Goal: Transaction & Acquisition: Purchase product/service

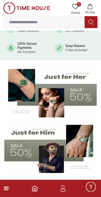
click at [57, 24] on input at bounding box center [44, 22] width 81 height 11
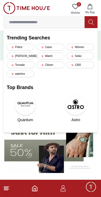
scroll to position [26, 0]
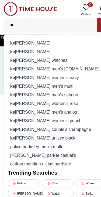
type input "**"
click at [28, 45] on div "ke nneth [PERSON_NAME]" at bounding box center [51, 46] width 88 height 8
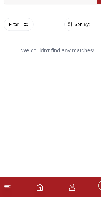
click at [7, 185] on icon at bounding box center [6, 188] width 6 height 6
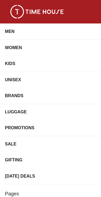
click at [34, 27] on div "MEN" at bounding box center [45, 28] width 83 height 10
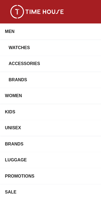
click at [38, 41] on div "Watches" at bounding box center [48, 42] width 80 height 10
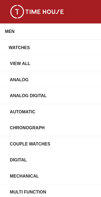
click at [23, 53] on div "View All" at bounding box center [53, 56] width 88 height 10
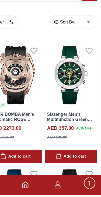
click at [65, 82] on img at bounding box center [75, 92] width 46 height 57
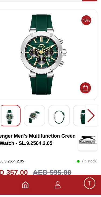
click at [27, 91] on div "40%" at bounding box center [50, 87] width 95 height 105
click at [38, 123] on img at bounding box center [43, 129] width 10 height 12
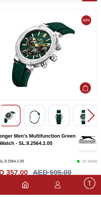
click at [60, 123] on img at bounding box center [65, 129] width 10 height 12
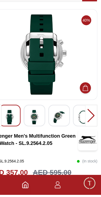
click at [81, 123] on img at bounding box center [86, 129] width 10 height 12
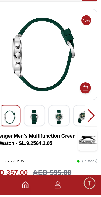
click at [87, 118] on div at bounding box center [92, 127] width 11 height 19
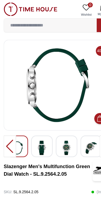
click at [33, 21] on input at bounding box center [44, 22] width 81 height 11
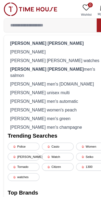
click at [24, 45] on div "[PERSON_NAME]" at bounding box center [51, 46] width 88 height 8
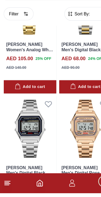
scroll to position [812, 0]
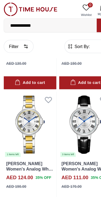
scroll to position [1704, 0]
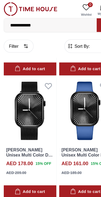
scroll to position [2898, 0]
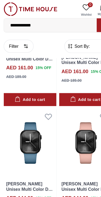
scroll to position [3115, 0]
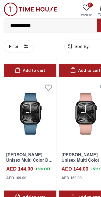
click at [38, 100] on img at bounding box center [26, 99] width 46 height 60
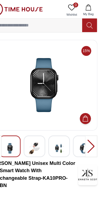
click at [87, 125] on div at bounding box center [92, 127] width 11 height 19
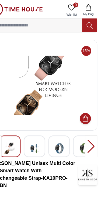
click at [87, 126] on div at bounding box center [92, 127] width 11 height 19
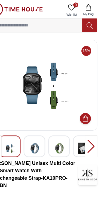
click at [87, 126] on div at bounding box center [92, 127] width 11 height 19
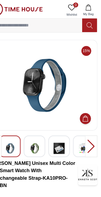
click at [87, 128] on div at bounding box center [92, 127] width 11 height 19
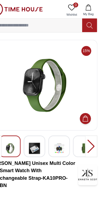
click at [87, 128] on div at bounding box center [92, 127] width 11 height 19
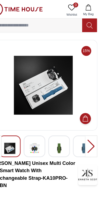
click at [87, 128] on div at bounding box center [92, 127] width 11 height 19
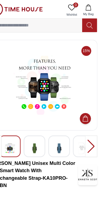
click at [87, 131] on div at bounding box center [92, 127] width 11 height 19
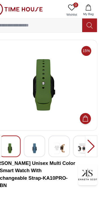
click at [87, 125] on div at bounding box center [92, 127] width 11 height 19
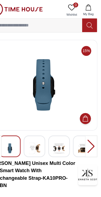
click at [87, 124] on div at bounding box center [92, 127] width 11 height 19
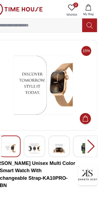
click at [87, 124] on div at bounding box center [92, 127] width 11 height 19
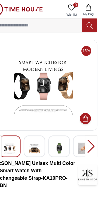
click at [87, 123] on div at bounding box center [92, 127] width 11 height 19
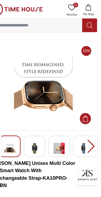
click at [87, 125] on div at bounding box center [92, 127] width 11 height 19
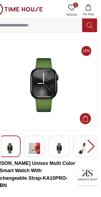
click at [87, 129] on div at bounding box center [92, 127] width 11 height 19
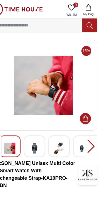
click at [87, 128] on div at bounding box center [92, 127] width 11 height 19
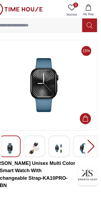
click at [87, 125] on div at bounding box center [92, 127] width 11 height 19
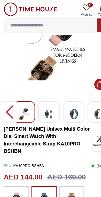
scroll to position [29, 0]
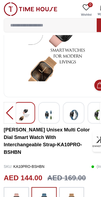
click at [53, 21] on input at bounding box center [44, 22] width 81 height 11
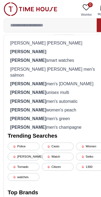
scroll to position [6, 0]
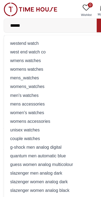
type input "******"
click at [63, 36] on div "westend watch" at bounding box center [51, 38] width 88 height 8
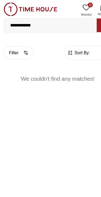
click at [46, 22] on input "**********" at bounding box center [44, 22] width 81 height 11
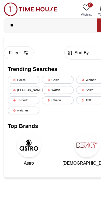
type input "*"
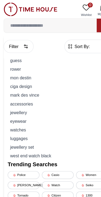
scroll to position [27, 0]
click at [17, 57] on div "r o w e r" at bounding box center [51, 61] width 88 height 8
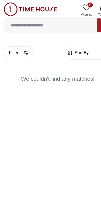
scroll to position [0, 0]
click at [42, 20] on input "*****" at bounding box center [44, 22] width 81 height 11
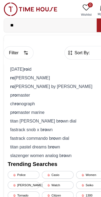
type input "*"
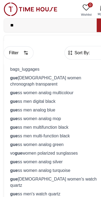
type input "*"
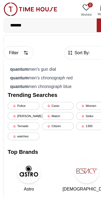
type input "*******"
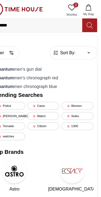
click at [85, 20] on button at bounding box center [91, 22] width 13 height 12
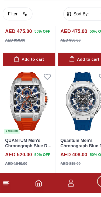
scroll to position [944, 0]
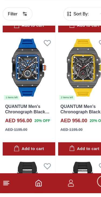
scroll to position [1962, 0]
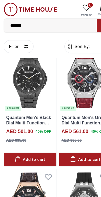
scroll to position [2948, 0]
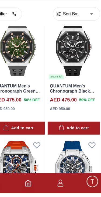
scroll to position [883, 0]
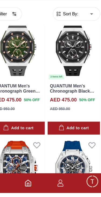
click at [13, 148] on img at bounding box center [26, 176] width 46 height 57
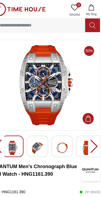
click at [33, 122] on div at bounding box center [42, 127] width 19 height 19
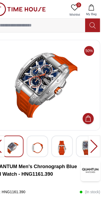
click at [38, 123] on div at bounding box center [42, 127] width 19 height 19
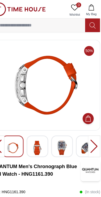
click at [41, 126] on div at bounding box center [42, 127] width 19 height 19
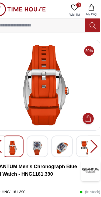
click at [38, 125] on img at bounding box center [43, 129] width 10 height 12
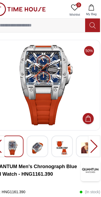
click at [42, 127] on div at bounding box center [42, 127] width 19 height 19
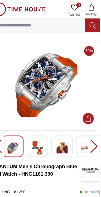
click at [38, 131] on img at bounding box center [43, 129] width 10 height 12
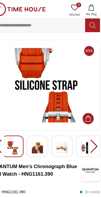
click at [38, 126] on img at bounding box center [43, 129] width 10 height 12
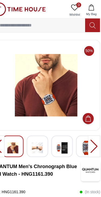
click at [60, 123] on img at bounding box center [65, 129] width 10 height 12
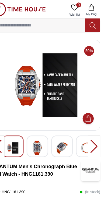
click at [60, 123] on img at bounding box center [65, 129] width 10 height 12
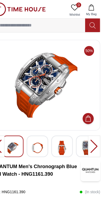
click at [60, 127] on img at bounding box center [65, 129] width 10 height 12
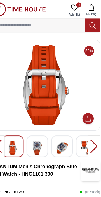
click at [60, 128] on img at bounding box center [65, 129] width 10 height 12
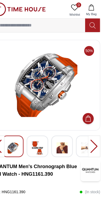
click at [63, 129] on div at bounding box center [64, 127] width 19 height 19
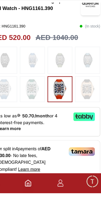
scroll to position [117, 0]
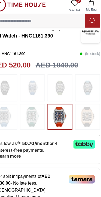
click at [80, 101] on img at bounding box center [86, 105] width 13 height 17
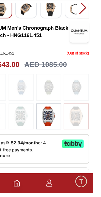
scroll to position [93, 0]
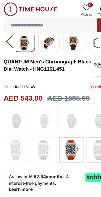
click at [41, 17] on input at bounding box center [44, 22] width 81 height 11
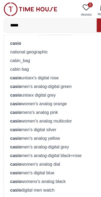
type input "*****"
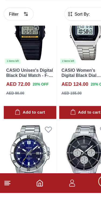
scroll to position [897, 0]
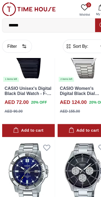
scroll to position [909, 0]
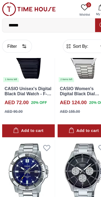
click at [57, 23] on input "*****" at bounding box center [44, 22] width 81 height 11
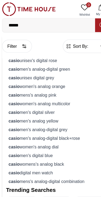
scroll to position [886, 0]
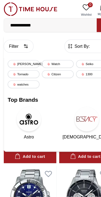
type input "**********"
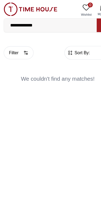
click at [48, 23] on input "**********" at bounding box center [44, 22] width 81 height 11
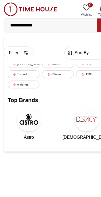
click at [22, 23] on input "**********" at bounding box center [44, 22] width 81 height 11
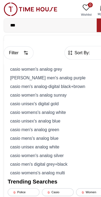
type input "*"
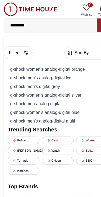
type input "*******"
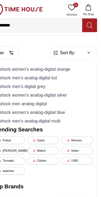
click at [88, 22] on icon at bounding box center [90, 22] width 5 height 6
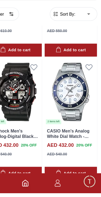
scroll to position [967, 0]
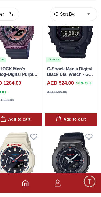
scroll to position [2064, 0]
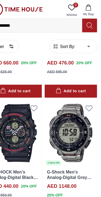
scroll to position [1629, 0]
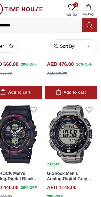
click at [68, 99] on img at bounding box center [75, 117] width 46 height 57
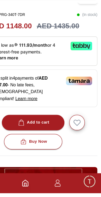
scroll to position [127, 0]
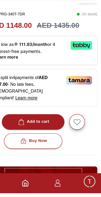
click at [46, 128] on button "Add to cart" at bounding box center [41, 134] width 55 height 13
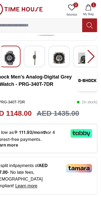
scroll to position [78, 0]
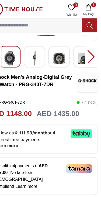
click at [92, 5] on span "1" at bounding box center [94, 4] width 4 height 4
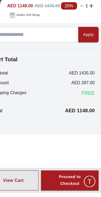
scroll to position [163, 0]
click at [62, 180] on div "Proceed to Checkout" at bounding box center [73, 186] width 31 height 12
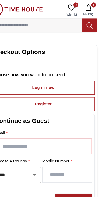
click at [55, 125] on input "text" at bounding box center [50, 127] width 84 height 13
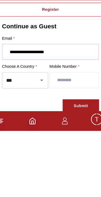
type input "**********"
click at [62, 146] on input "number" at bounding box center [71, 152] width 43 height 13
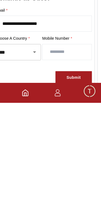
type input "*********"
click at [71, 172] on div "Submit" at bounding box center [77, 175] width 12 height 6
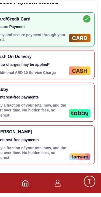
scroll to position [207, 0]
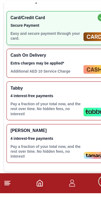
click at [39, 117] on p "Pay a fraction of your total now, and the rest over time. No hidden fees, no in…" at bounding box center [40, 123] width 62 height 13
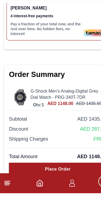
scroll to position [317, 0]
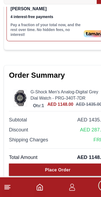
click at [54, 170] on div "Place Order" at bounding box center [50, 172] width 22 height 5
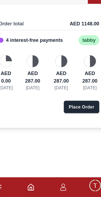
click at [71, 115] on div "Place Order" at bounding box center [79, 117] width 22 height 5
